Goal: Information Seeking & Learning: Learn about a topic

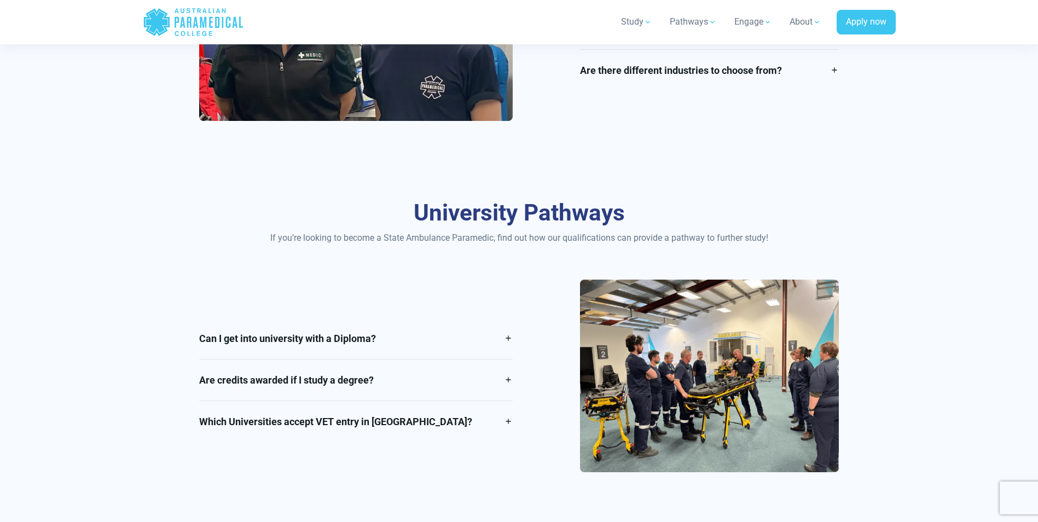
scroll to position [1477, 0]
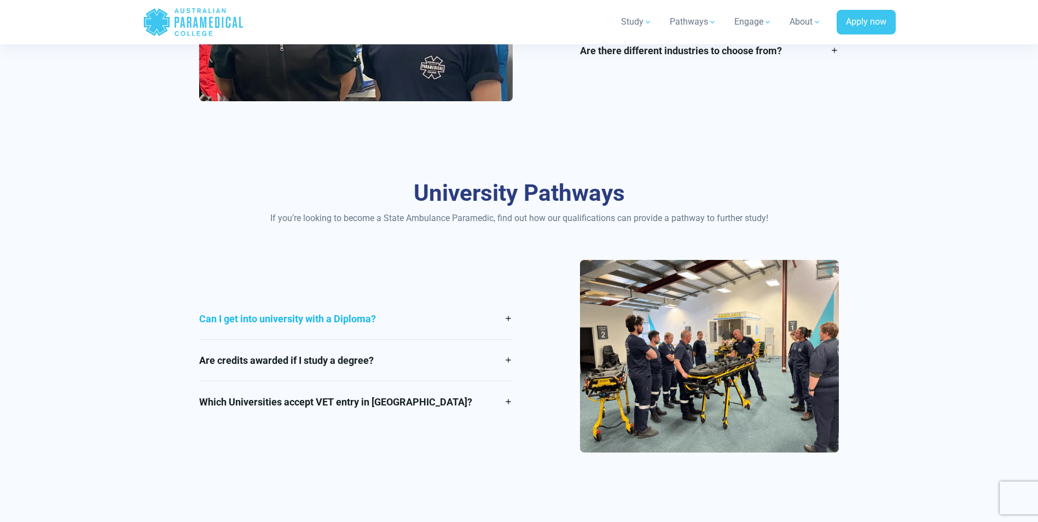
click at [504, 317] on link "Can I get into university with a Diploma?" at bounding box center [355, 318] width 313 height 41
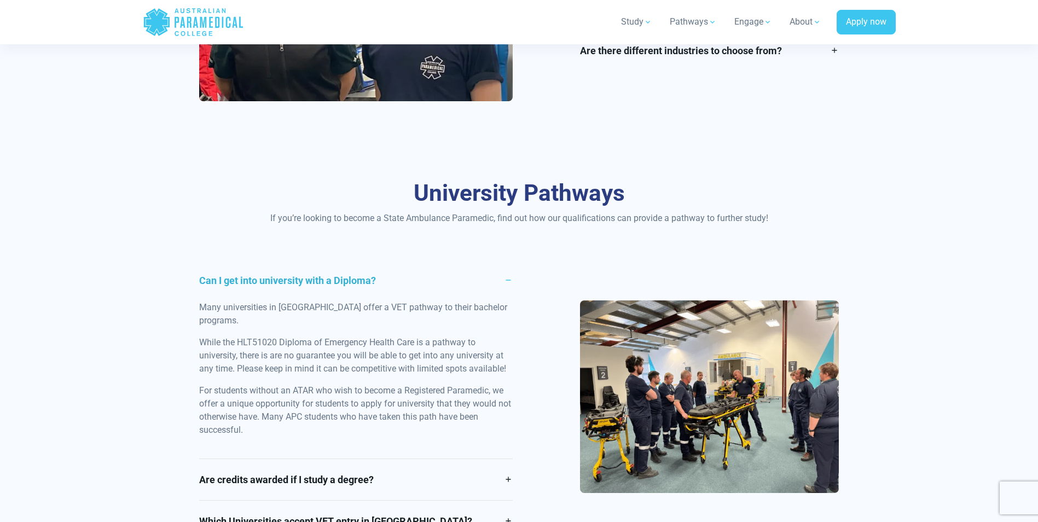
click at [504, 317] on div "Many universities in [GEOGRAPHIC_DATA] offer a VET pathway to their bachelor pr…" at bounding box center [355, 380] width 313 height 158
click at [509, 282] on link "Can I get into university with a Diploma?" at bounding box center [355, 280] width 313 height 41
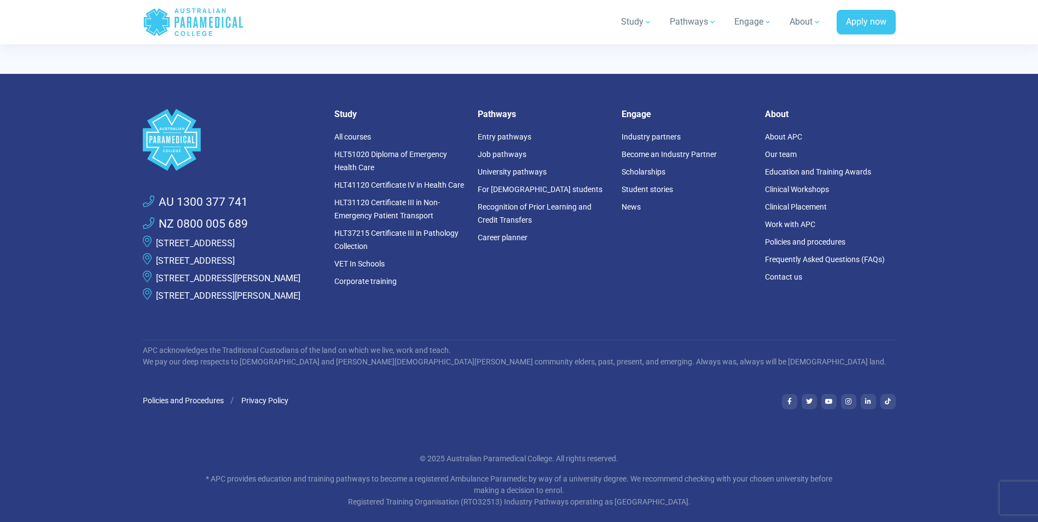
scroll to position [3877, 0]
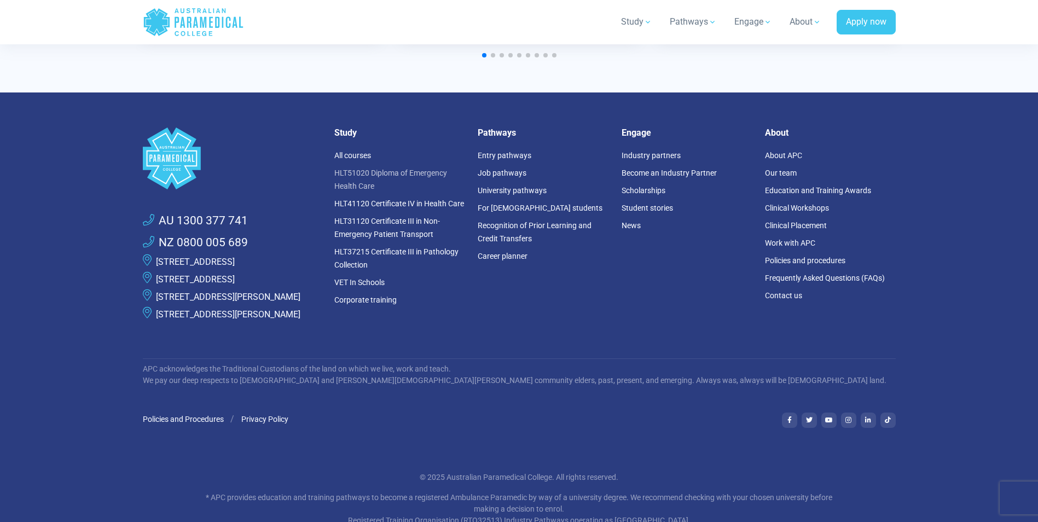
click at [385, 168] on link "HLT51020 Diploma of Emergency Health Care" at bounding box center [390, 179] width 113 height 22
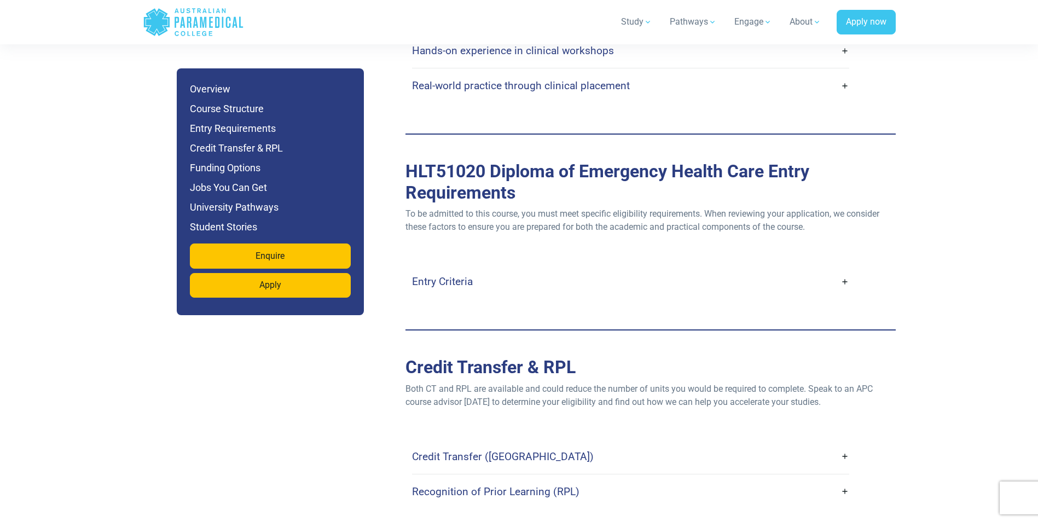
scroll to position [2954, 0]
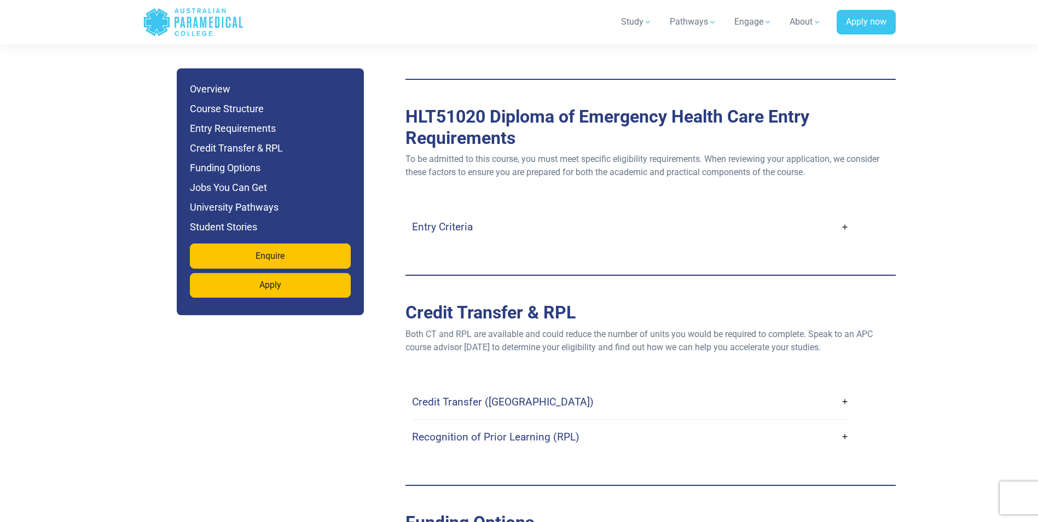
click at [846, 424] on link "Recognition of Prior Learning (RPL)" at bounding box center [630, 437] width 437 height 26
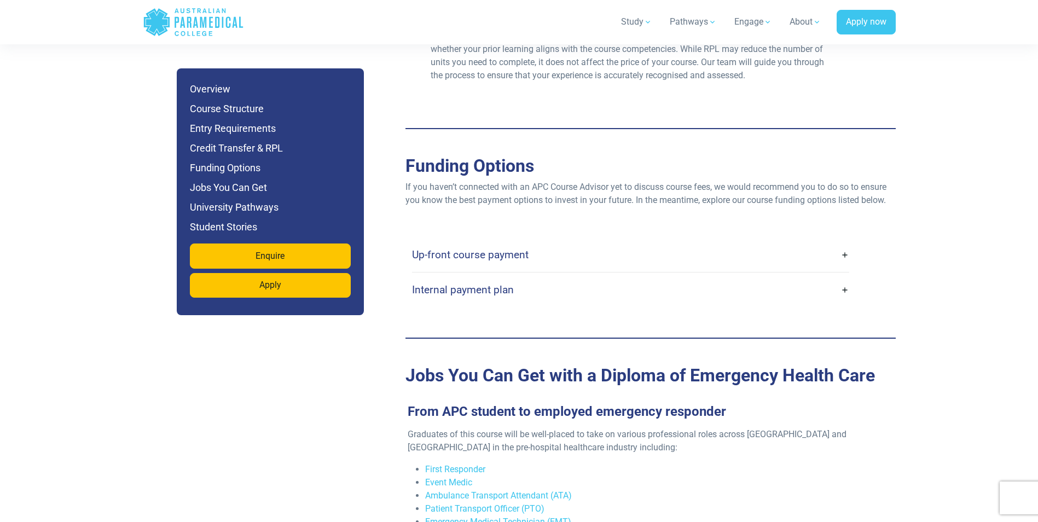
scroll to position [3446, 0]
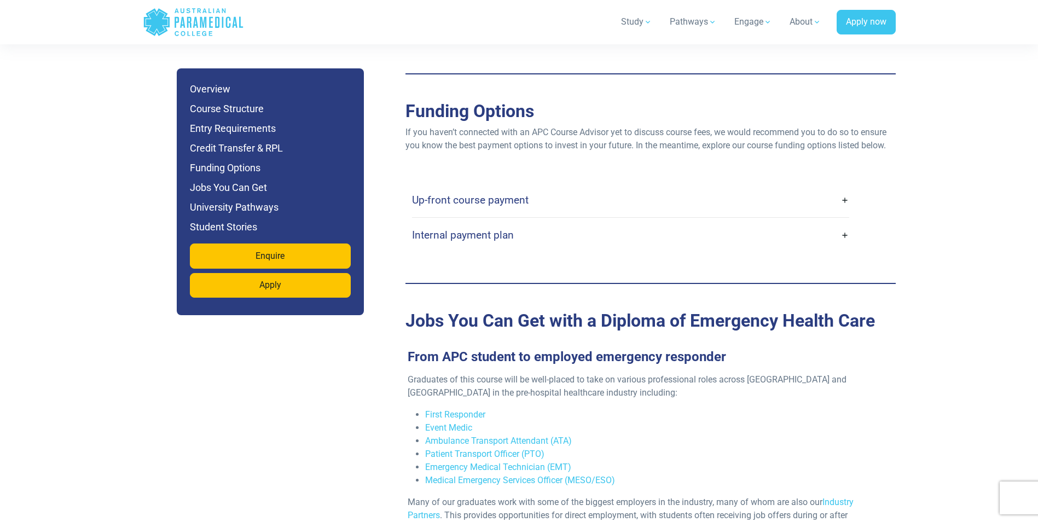
click at [846, 187] on link "Up-front course payment" at bounding box center [630, 200] width 437 height 26
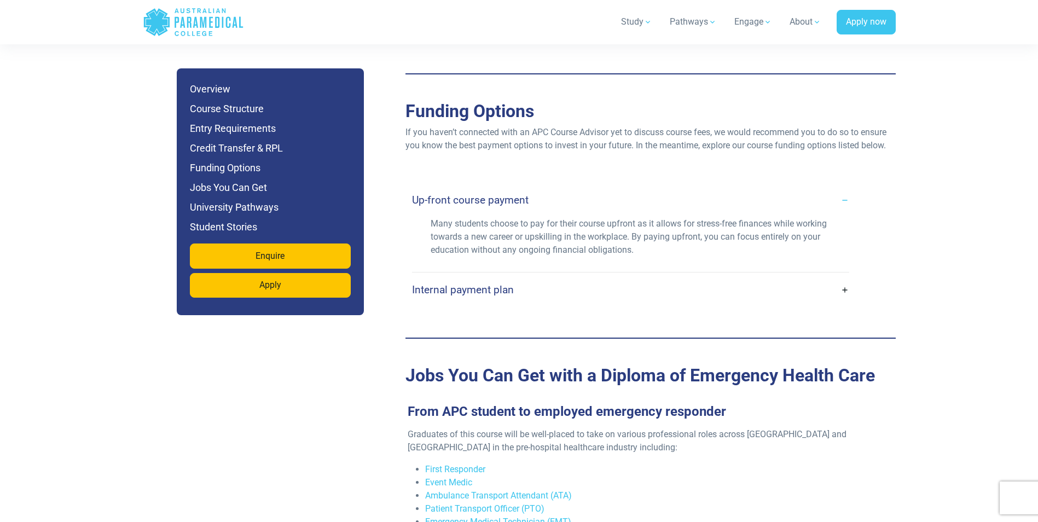
click at [846, 187] on link "Up-front course payment" at bounding box center [630, 200] width 437 height 26
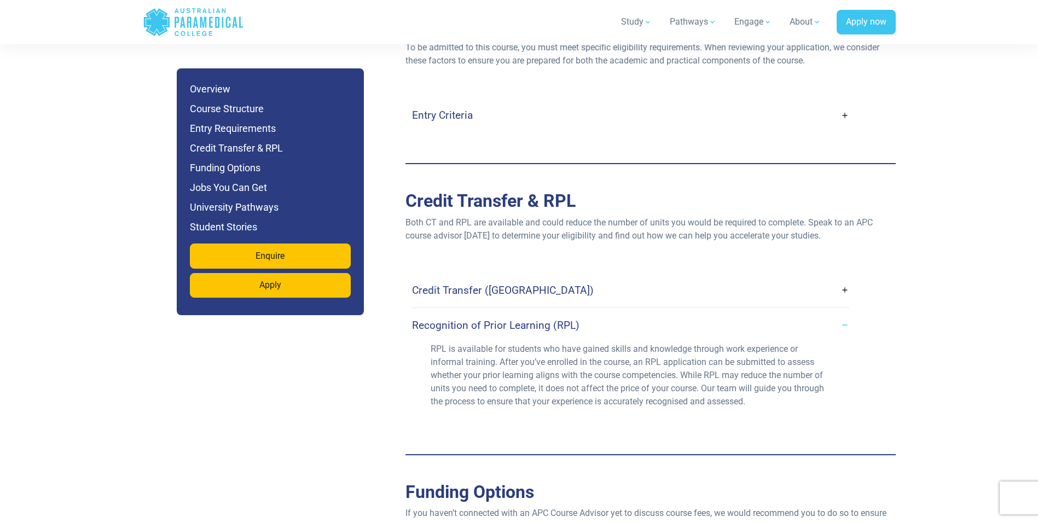
scroll to position [3063, 0]
